Goal: Check status: Check status

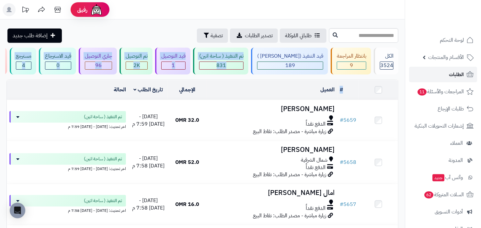
click at [443, 80] on link "الطلبات" at bounding box center [444, 75] width 68 height 16
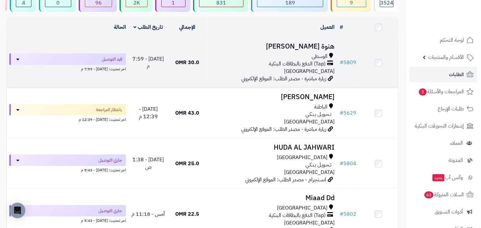
scroll to position [78, 0]
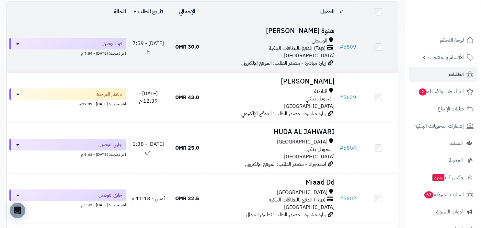
click at [327, 52] on span "عمان" at bounding box center [309, 56] width 51 height 8
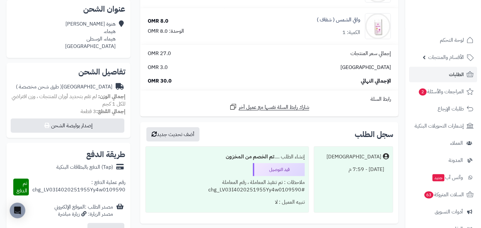
scroll to position [233, 0]
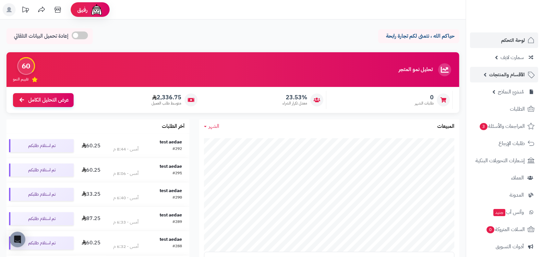
click at [496, 72] on span "الأقسام والمنتجات" at bounding box center [507, 74] width 36 height 9
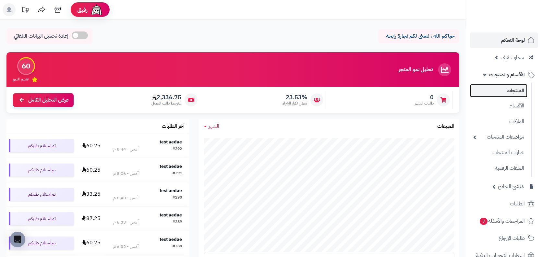
click at [496, 86] on link "المنتجات" at bounding box center [498, 90] width 57 height 13
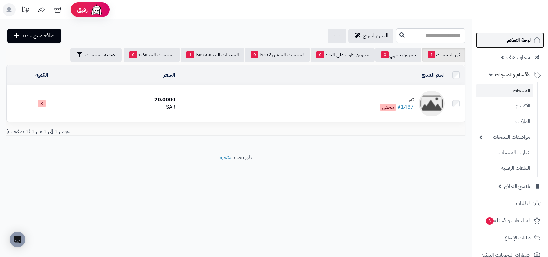
click at [508, 42] on span "لوحة التحكم" at bounding box center [519, 40] width 24 height 9
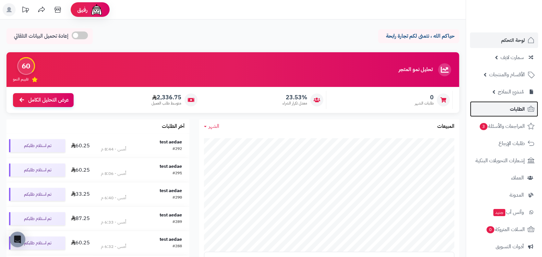
click at [522, 107] on span "الطلبات" at bounding box center [517, 108] width 15 height 9
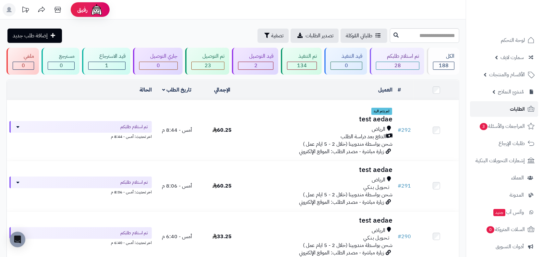
click at [502, 110] on link "الطلبات" at bounding box center [504, 109] width 68 height 16
click at [528, 107] on icon at bounding box center [531, 109] width 8 height 8
